Goal: Check status: Check status

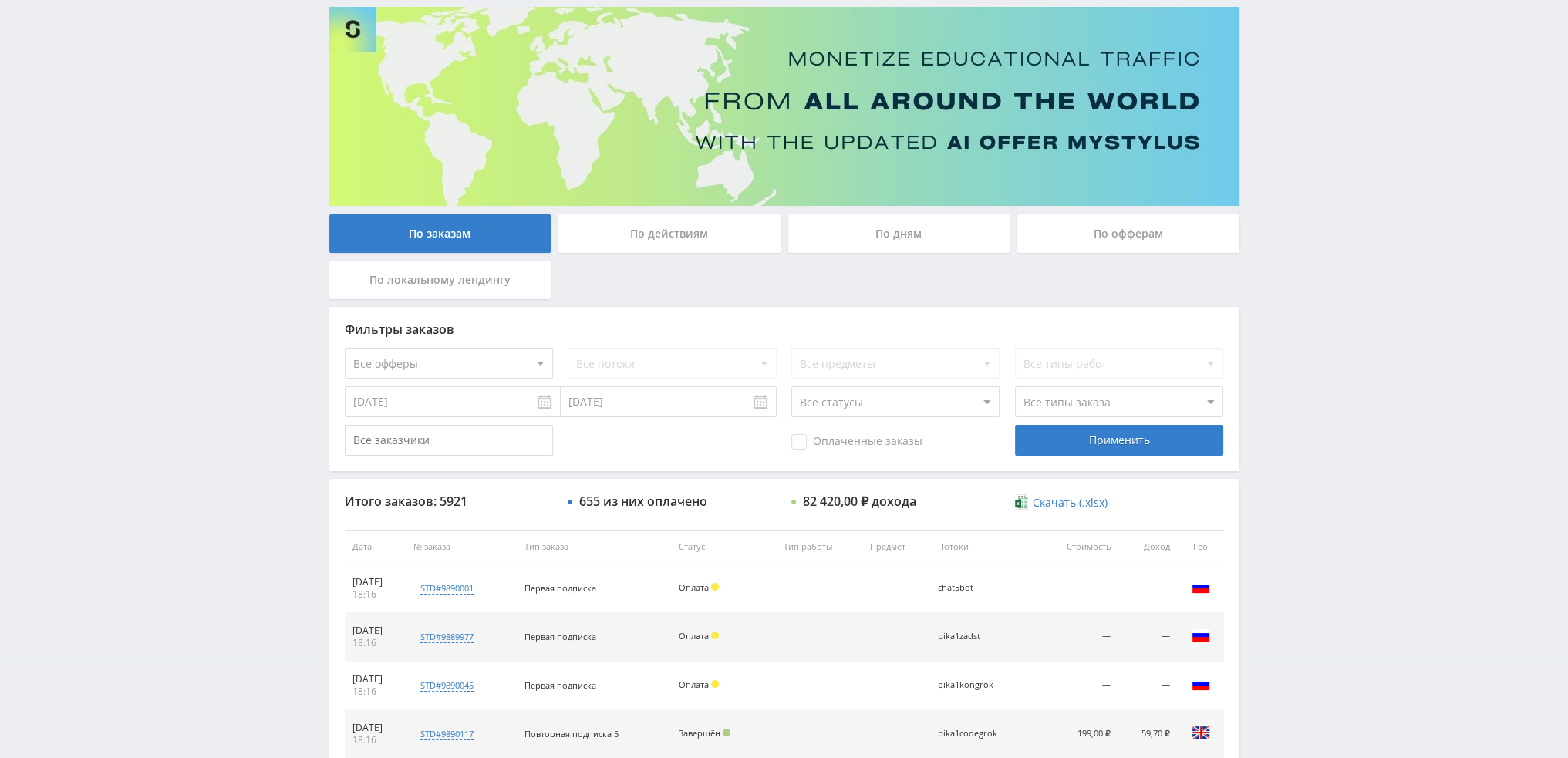
scroll to position [71, 0]
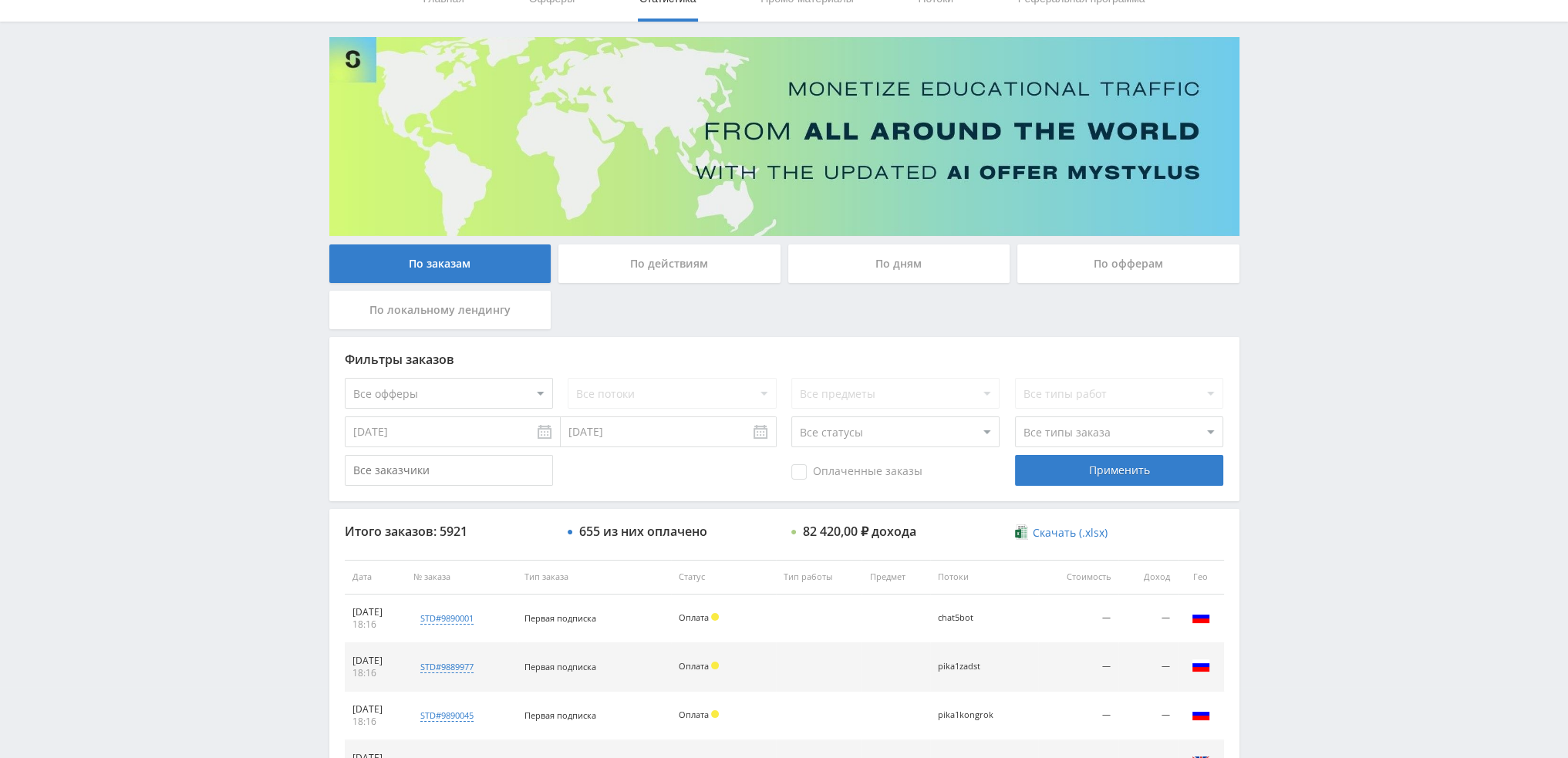
click at [875, 261] on div "По дням" at bounding box center [898, 263] width 222 height 38
click at [0, 0] on input "По дням" at bounding box center [0, 0] width 0 height 0
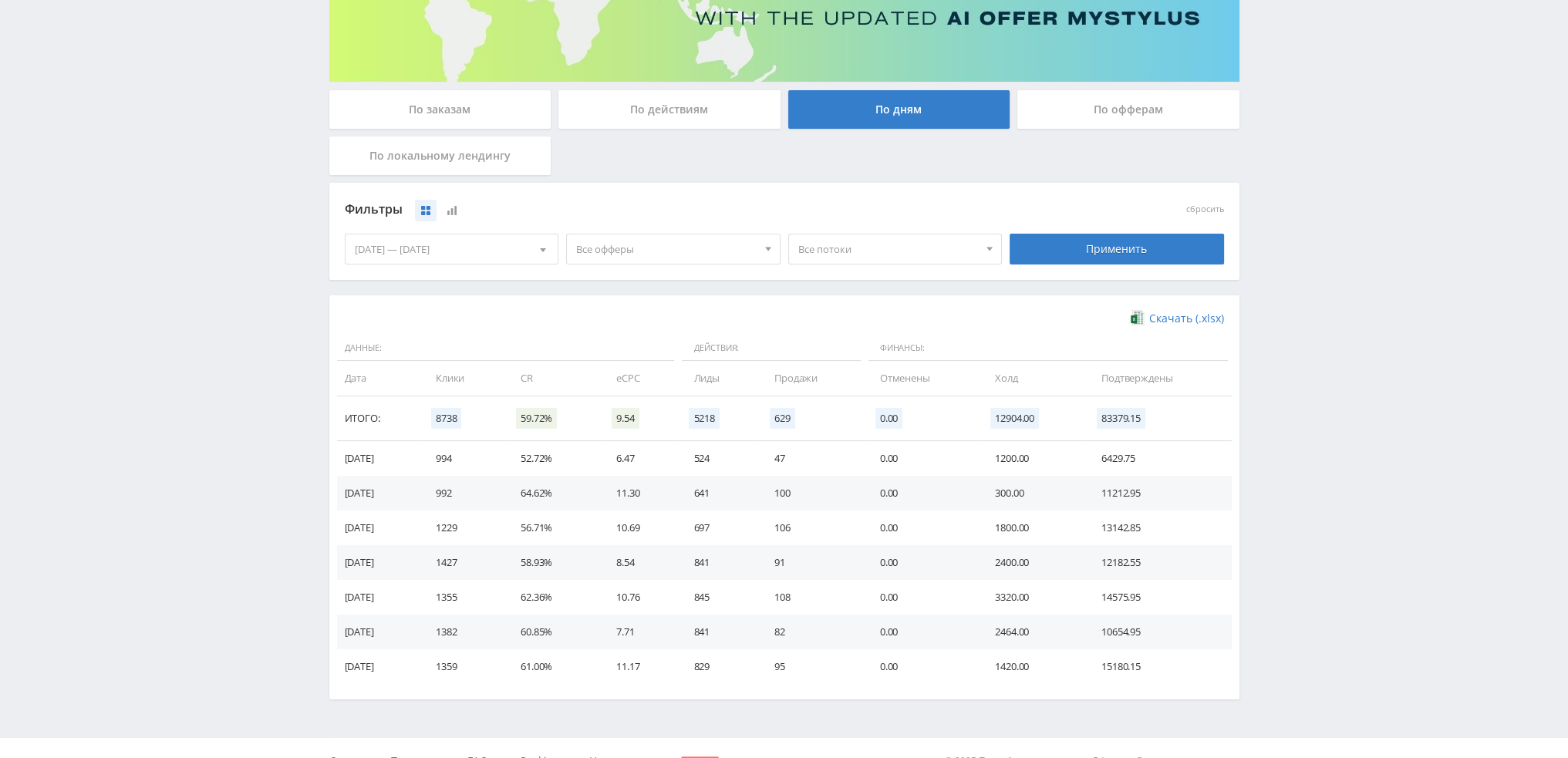
scroll to position [231, 0]
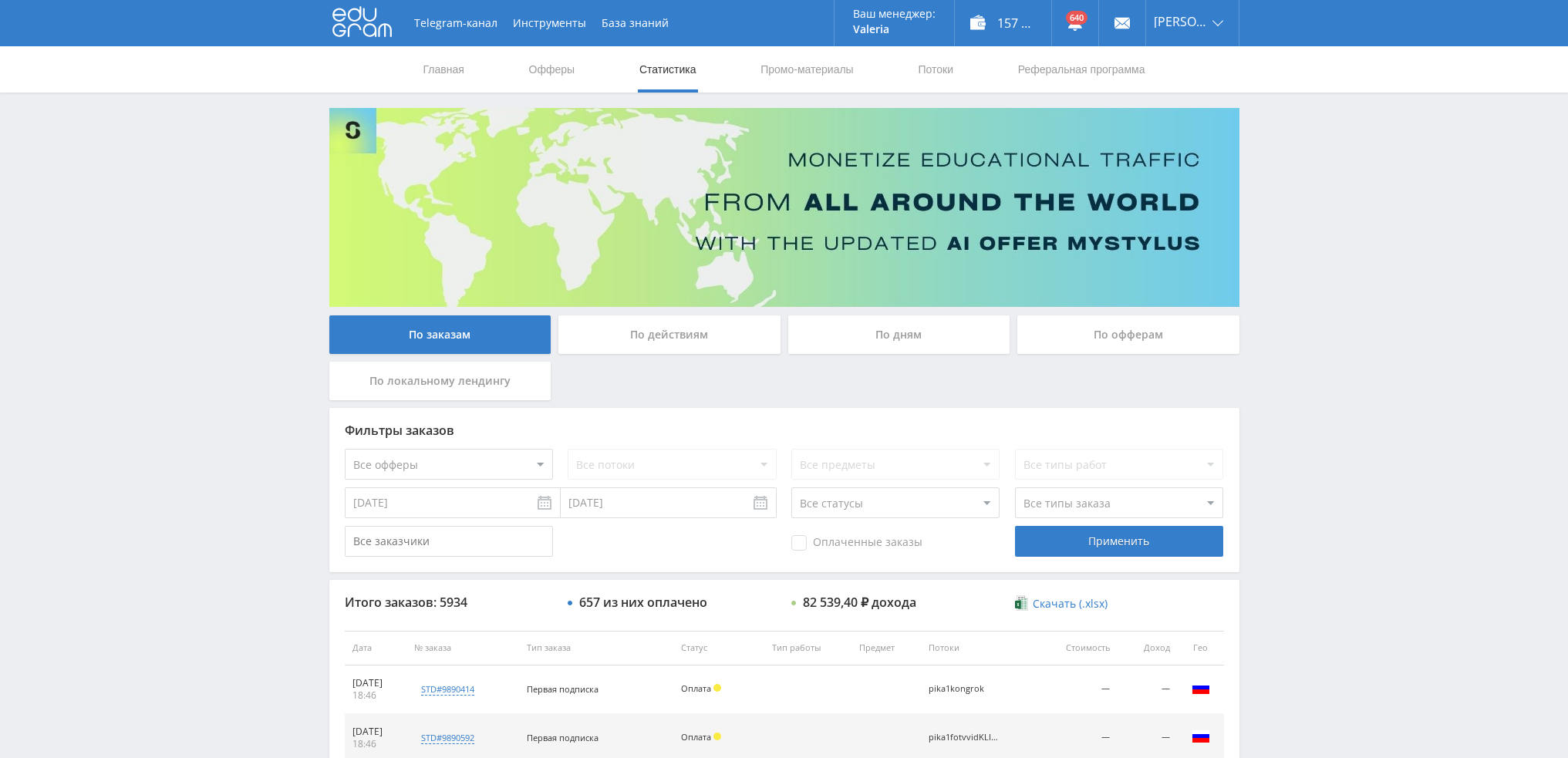
scroll to position [534, 0]
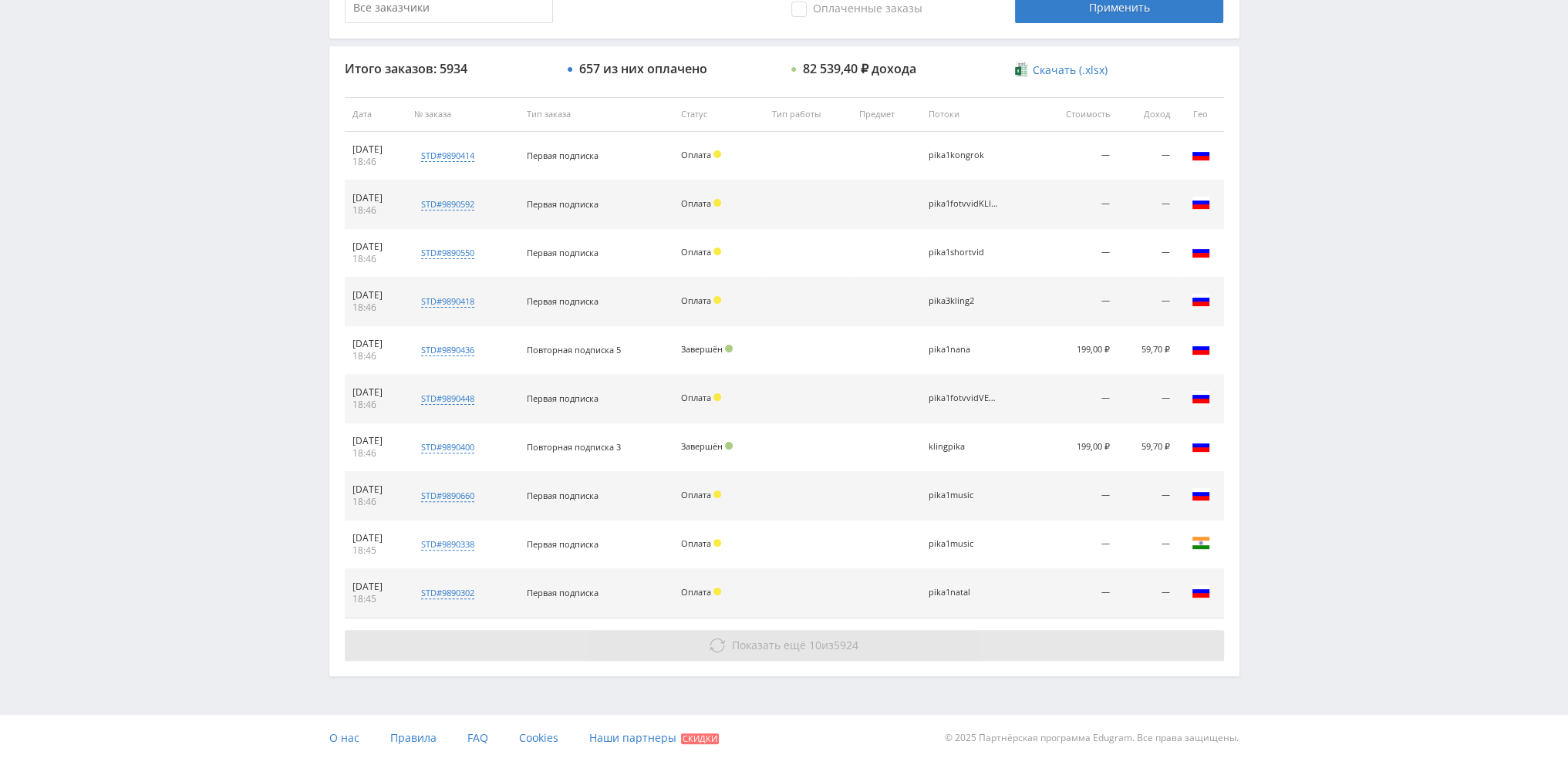
click at [810, 632] on button "Показать ещё 10 из 5924" at bounding box center [784, 646] width 880 height 31
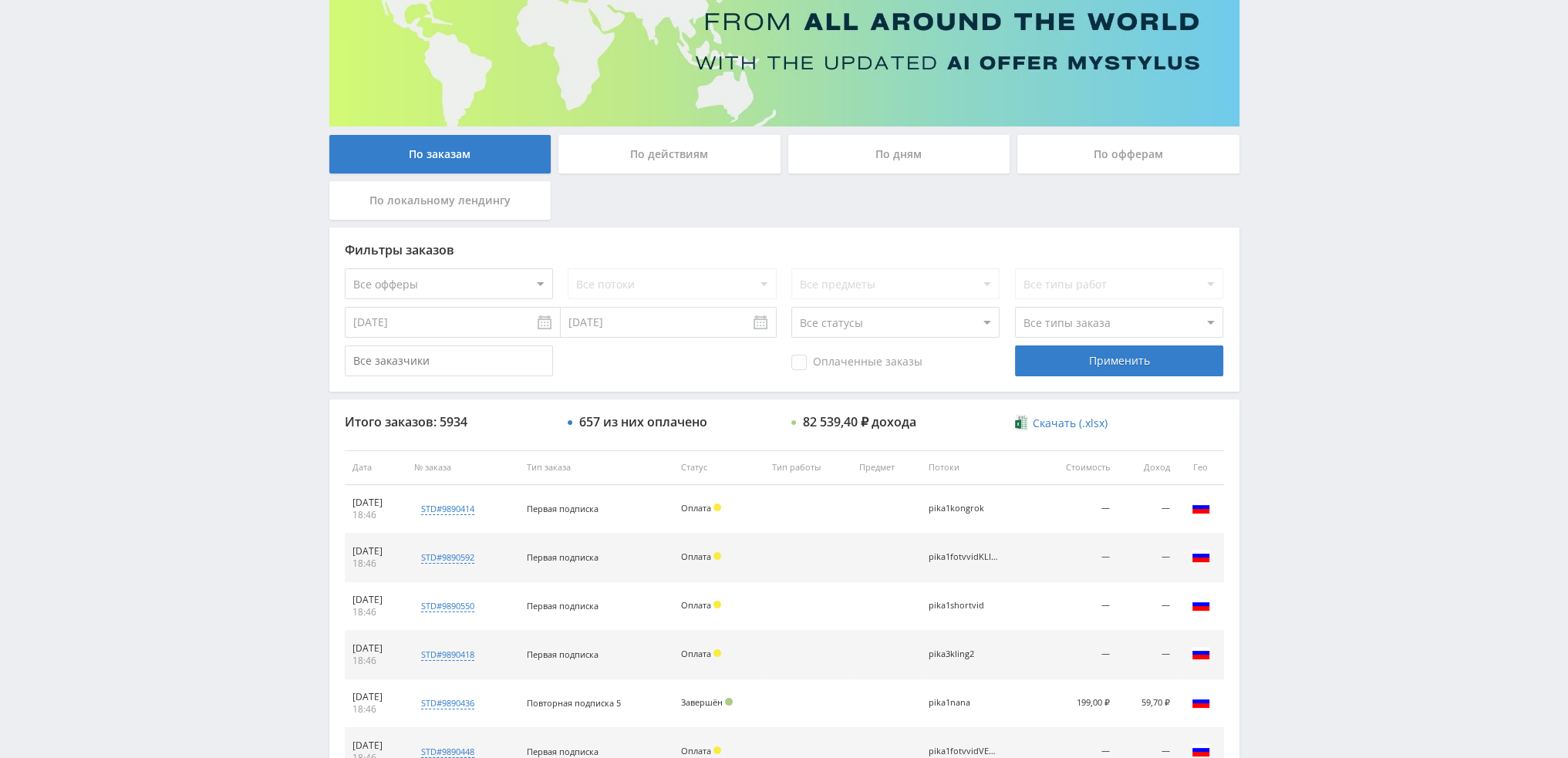
scroll to position [148, 0]
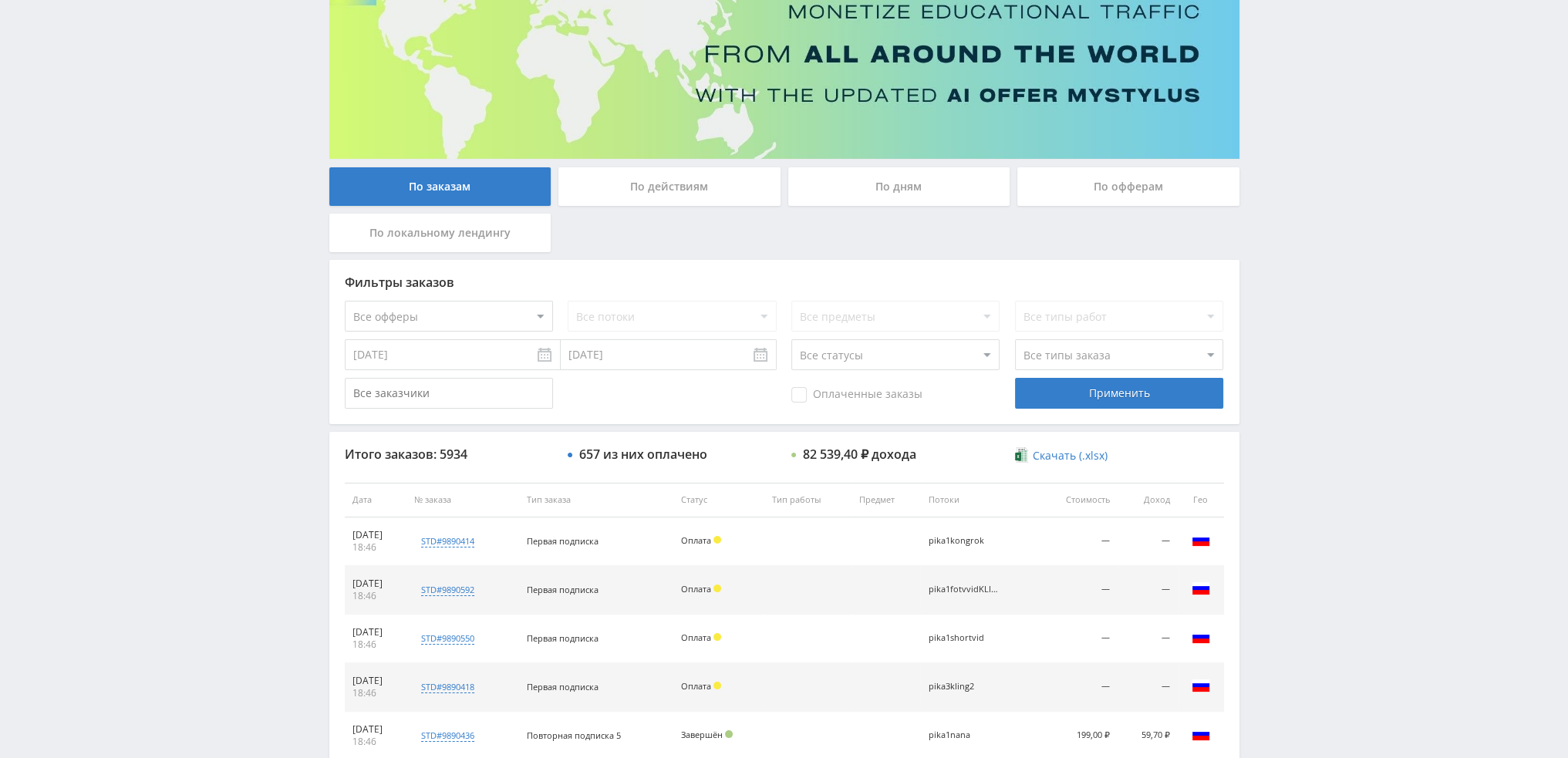
click at [868, 200] on div "По дням" at bounding box center [898, 186] width 222 height 38
click at [0, 0] on input "По дням" at bounding box center [0, 0] width 0 height 0
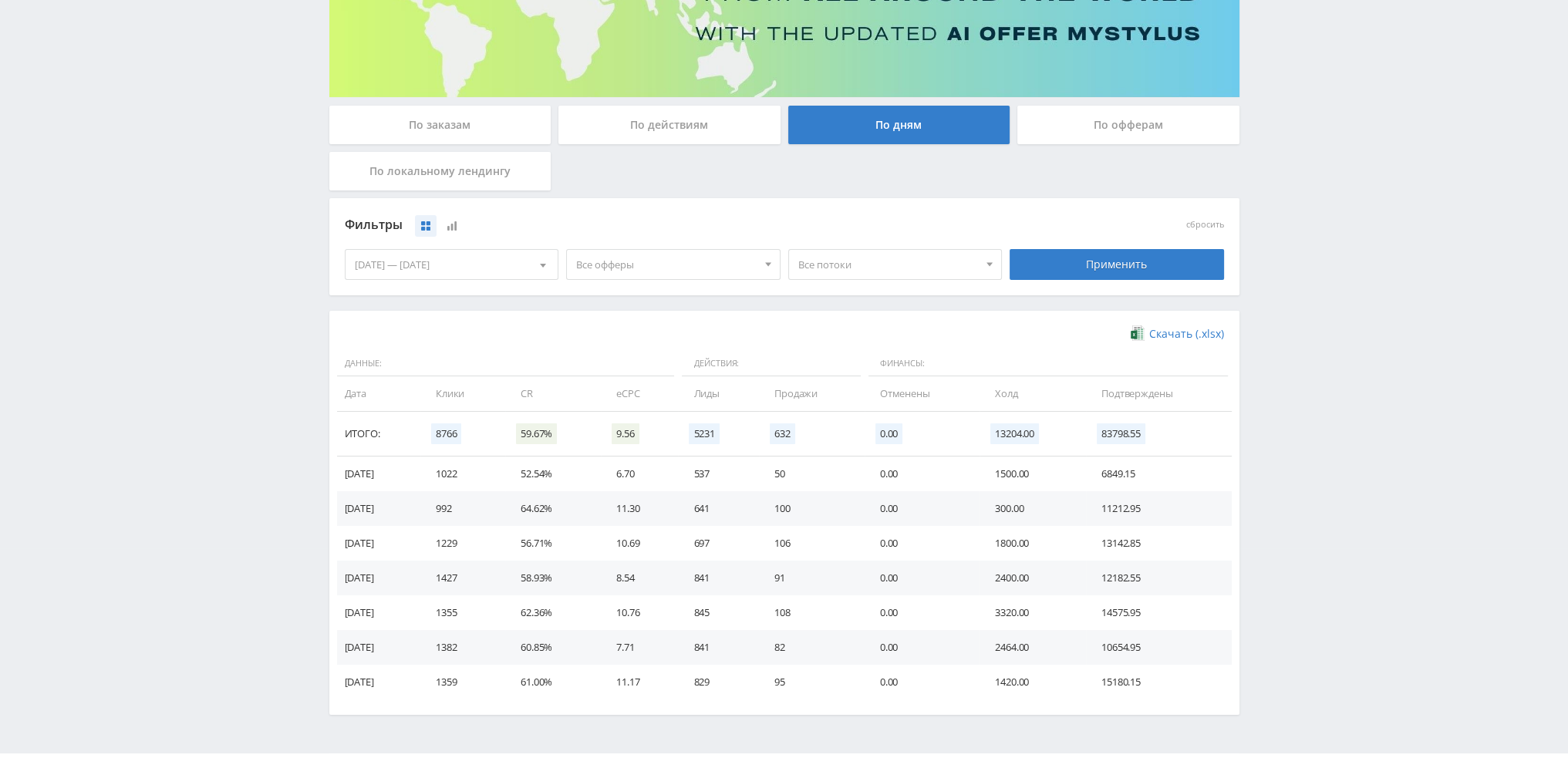
scroll to position [231, 0]
